Goal: Navigation & Orientation: Find specific page/section

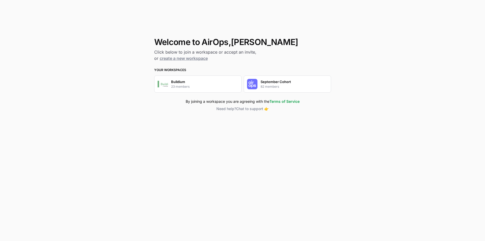
click at [270, 89] on p "82 members" at bounding box center [270, 86] width 18 height 5
